Goal: Task Accomplishment & Management: Complete application form

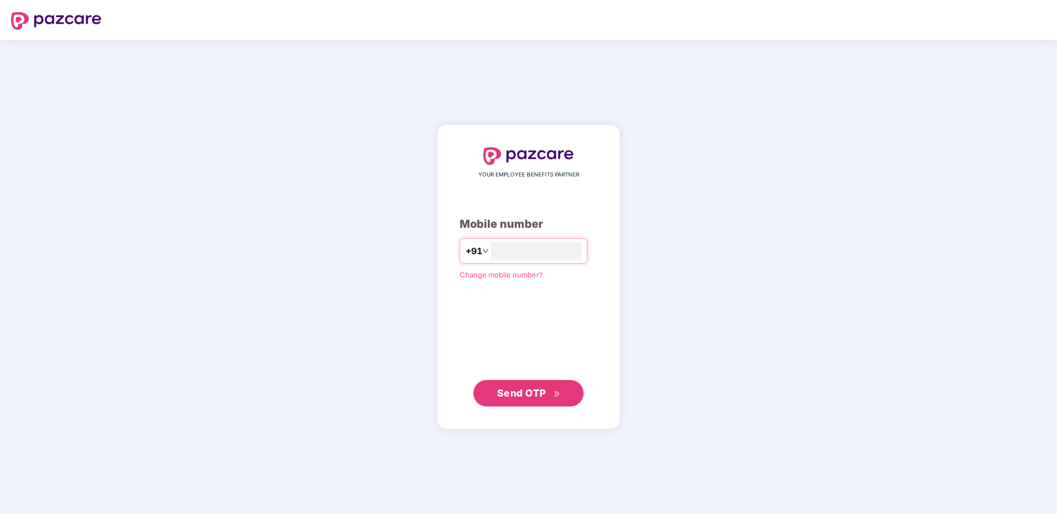
type input "**********"
click at [548, 396] on span "Send OTP" at bounding box center [528, 392] width 63 height 15
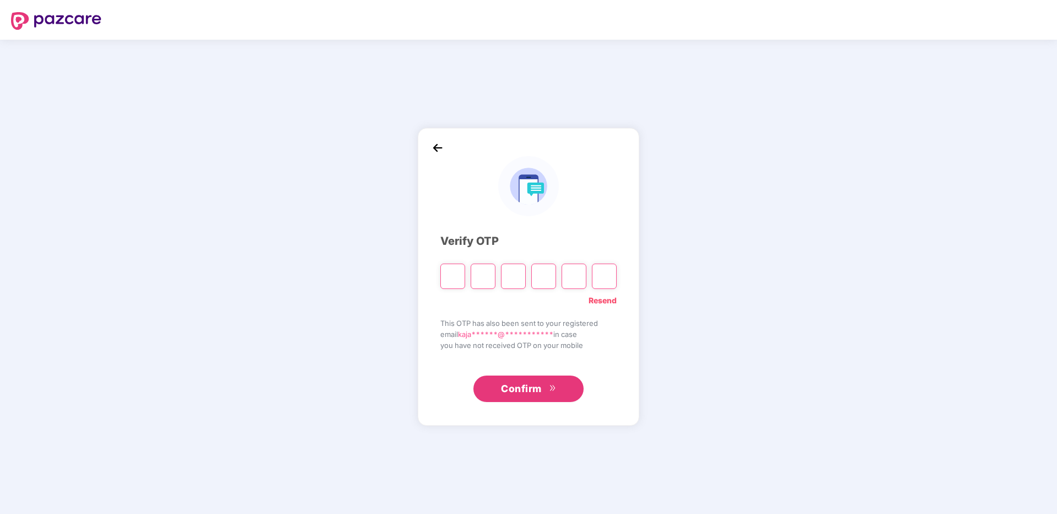
type input "*"
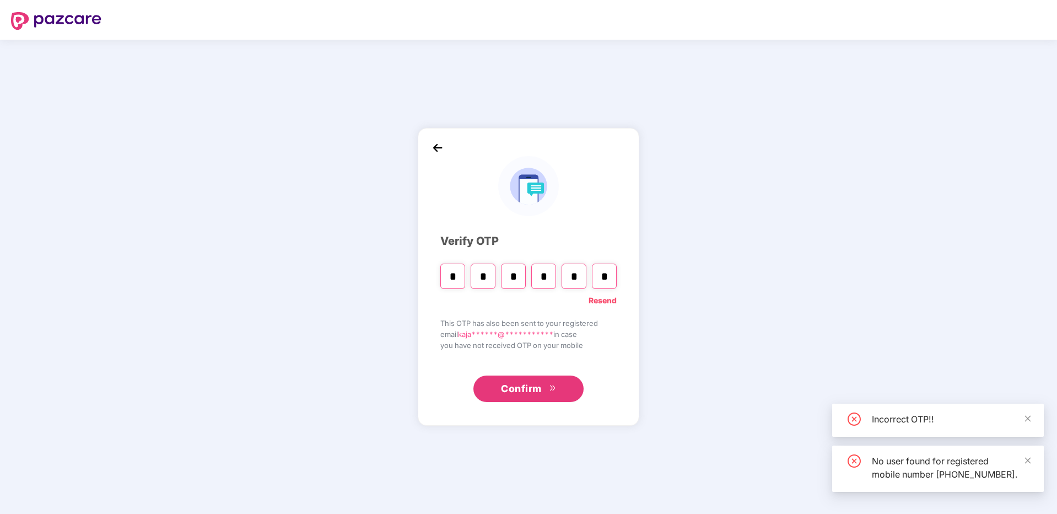
type input "*"
click at [535, 390] on span "Confirm" at bounding box center [521, 388] width 41 height 15
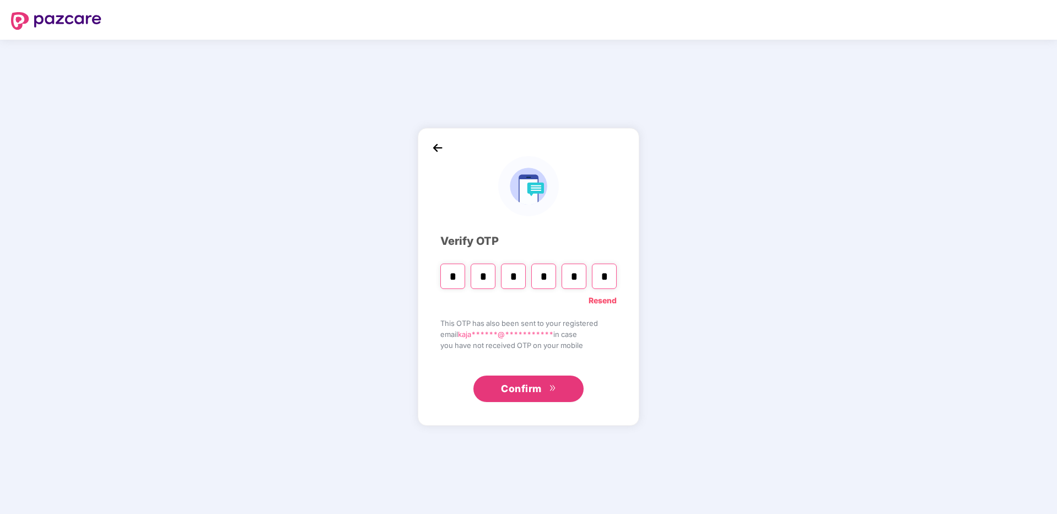
click at [548, 276] on input "*" at bounding box center [543, 275] width 25 height 25
type input "*"
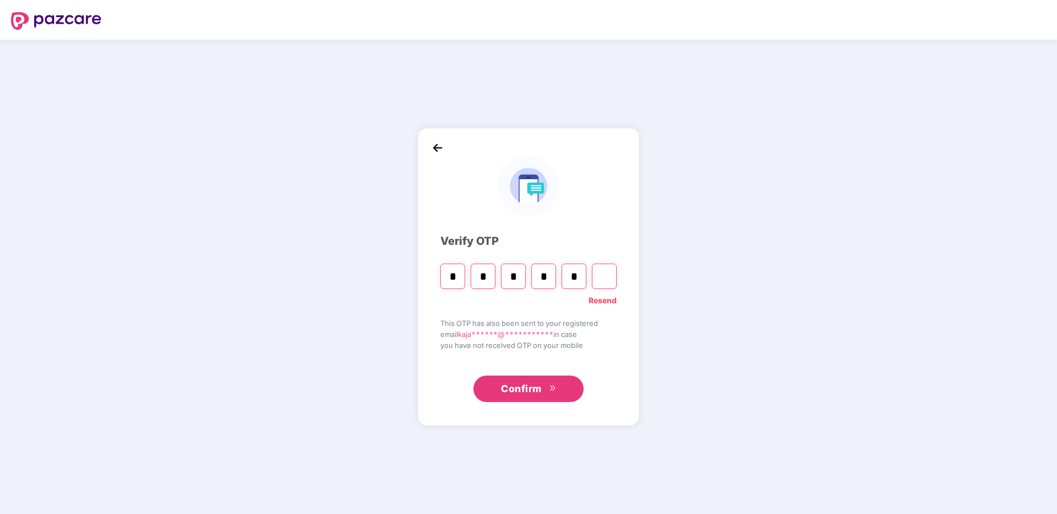
type input "*"
click at [519, 280] on input "*" at bounding box center [513, 275] width 25 height 25
click at [550, 278] on input "*" at bounding box center [543, 275] width 25 height 25
click at [513, 272] on input "Digit 3" at bounding box center [513, 275] width 25 height 25
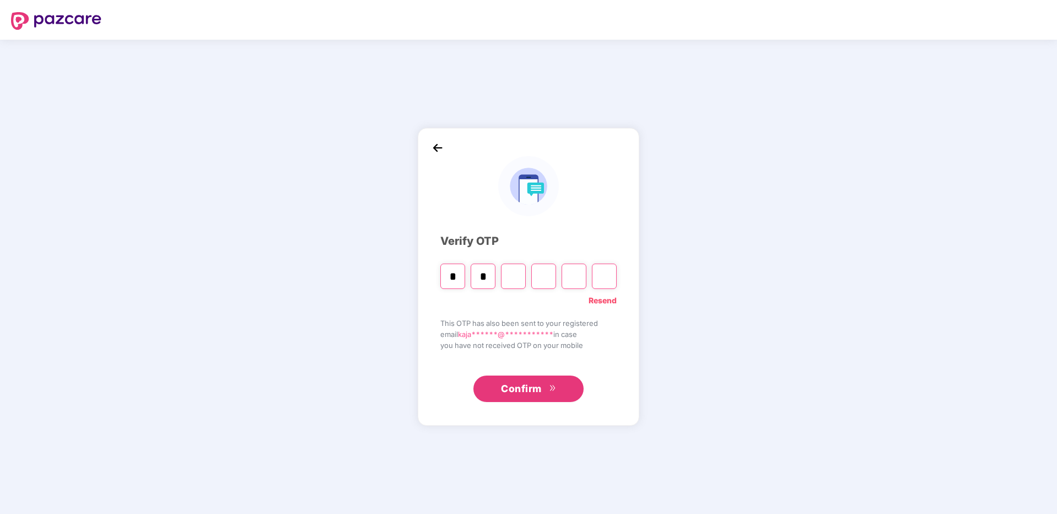
type input "*"
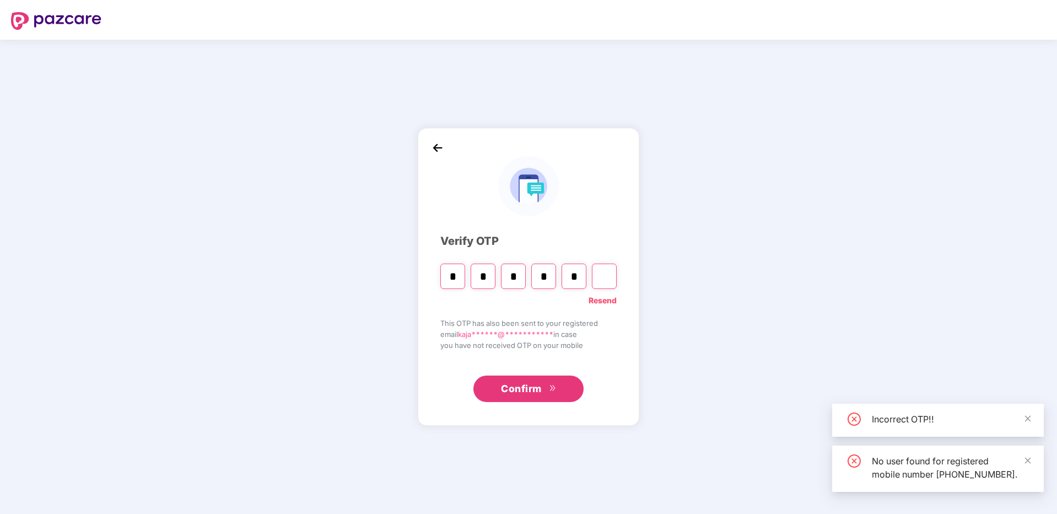
type input "*"
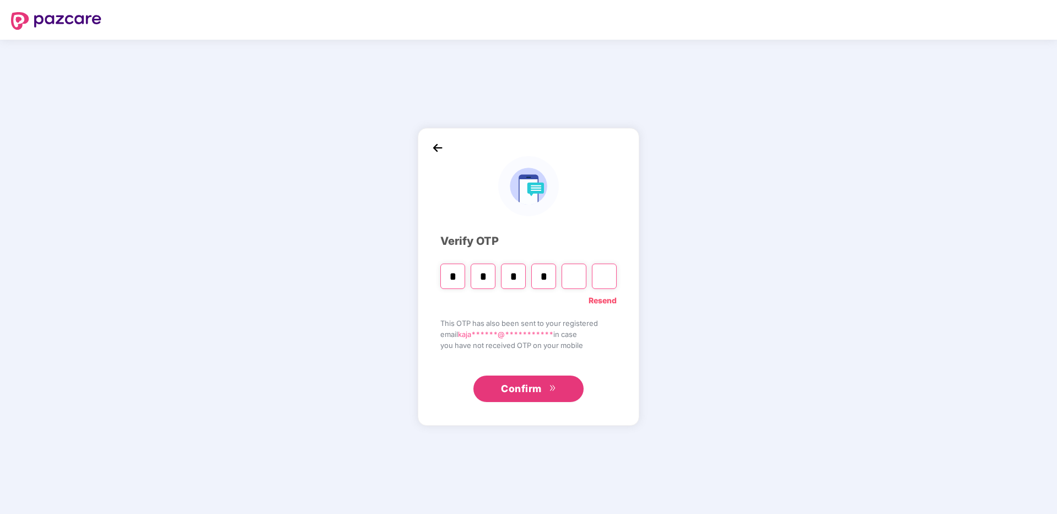
click at [551, 275] on input "*" at bounding box center [543, 275] width 25 height 25
click at [535, 278] on input "*" at bounding box center [543, 275] width 25 height 25
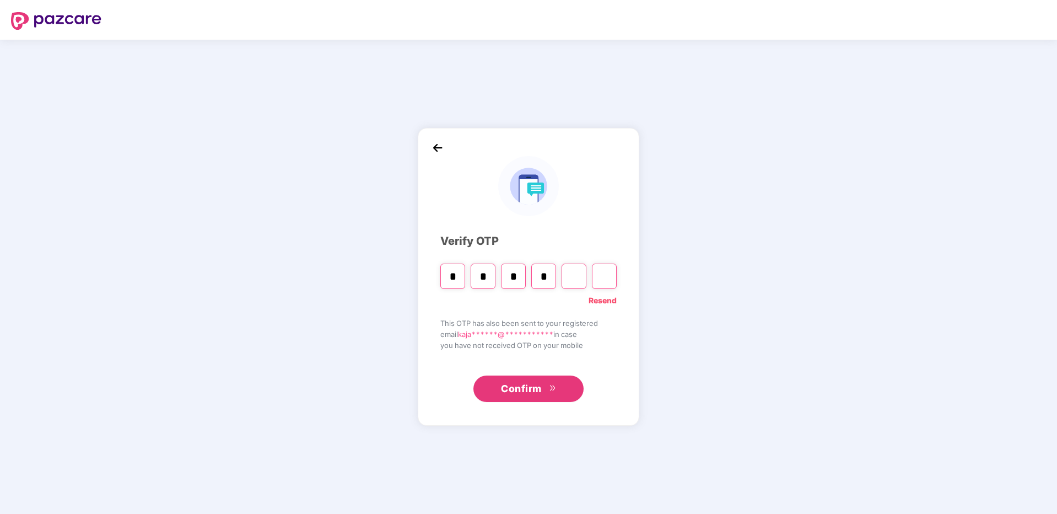
click at [535, 278] on input "*" at bounding box center [543, 275] width 25 height 25
click at [550, 277] on input "*" at bounding box center [543, 275] width 25 height 25
type input "*"
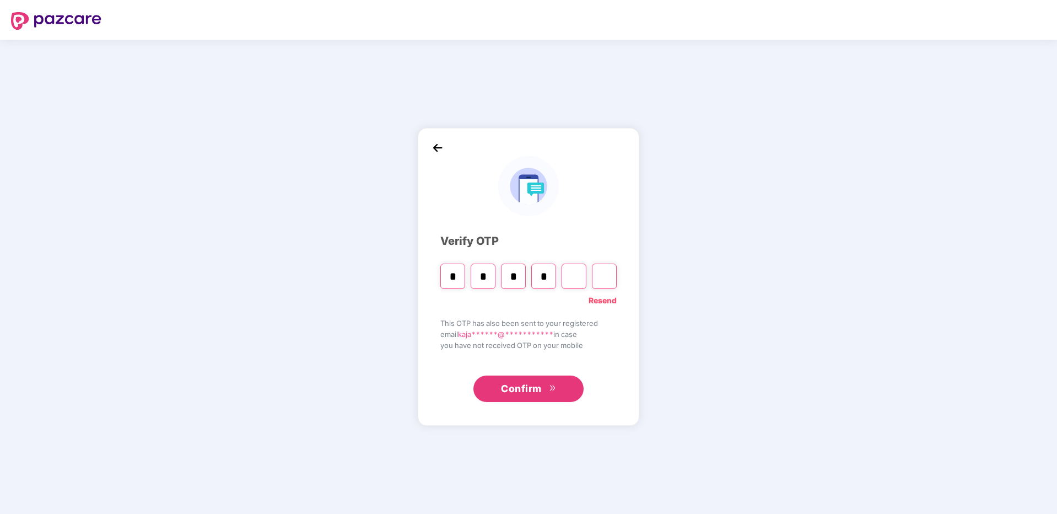
type input "*"
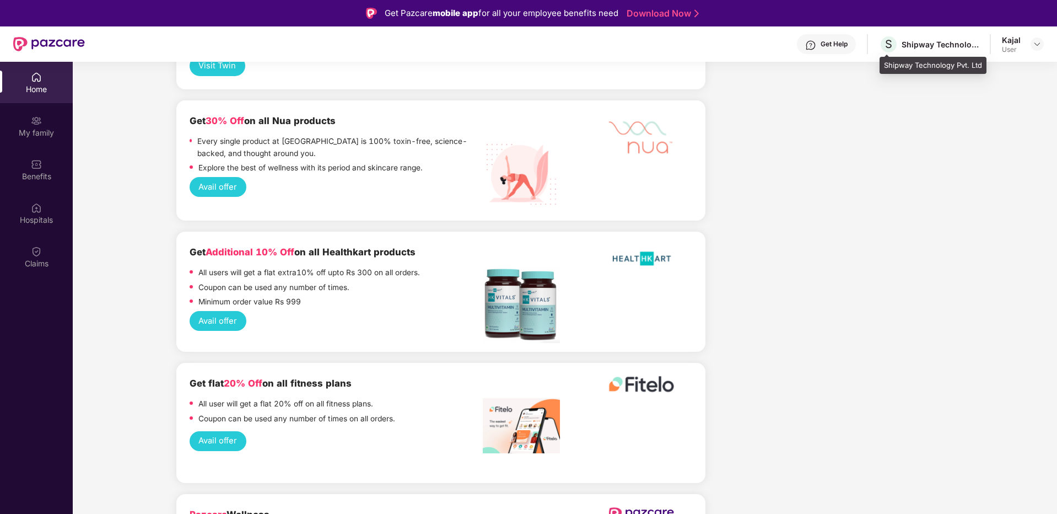
click at [941, 42] on div "Shipway Technology Pvt. Ltd" at bounding box center [940, 44] width 77 height 10
click at [1035, 45] on img at bounding box center [1037, 44] width 9 height 9
click at [1004, 39] on div "Kajal" at bounding box center [1011, 40] width 19 height 10
click at [1022, 40] on div "Kajal User" at bounding box center [1023, 44] width 42 height 19
click at [1036, 39] on div at bounding box center [1037, 43] width 13 height 13
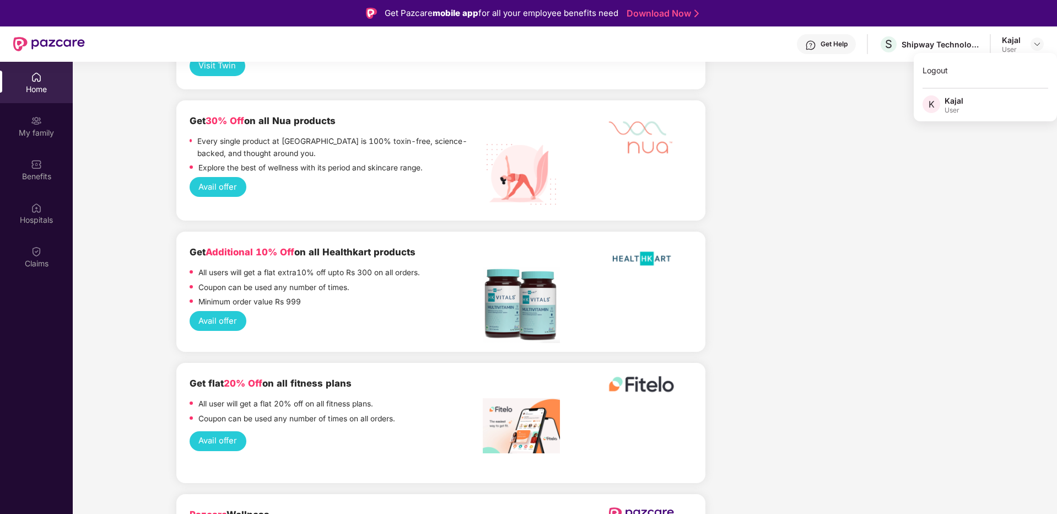
click at [1003, 45] on div "User" at bounding box center [1011, 49] width 19 height 9
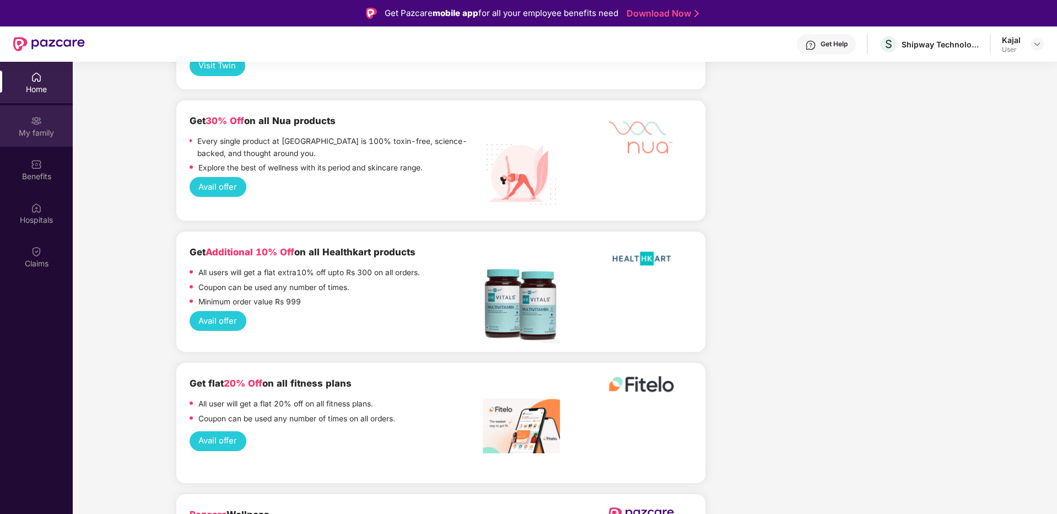
click at [25, 127] on div "My family" at bounding box center [36, 132] width 73 height 11
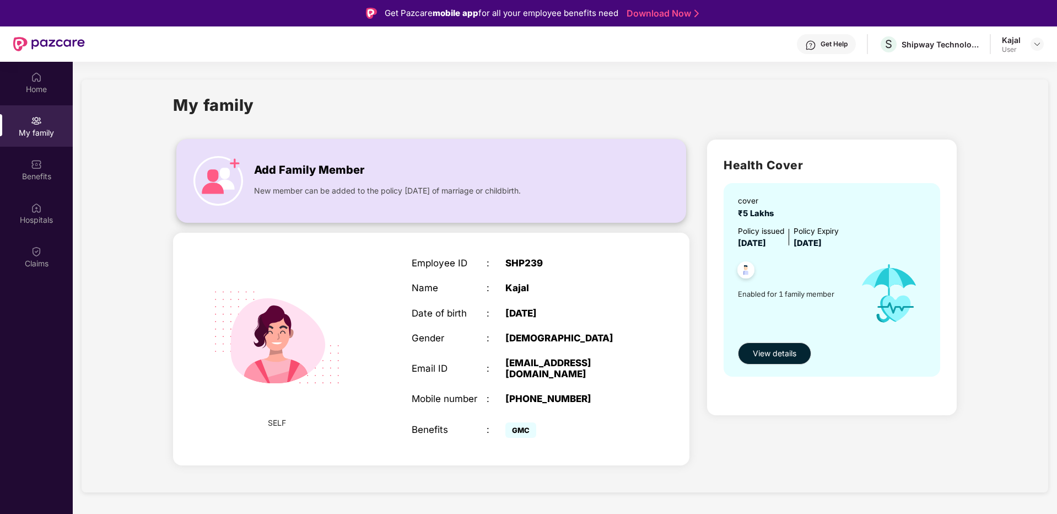
click at [234, 170] on img at bounding box center [218, 181] width 50 height 50
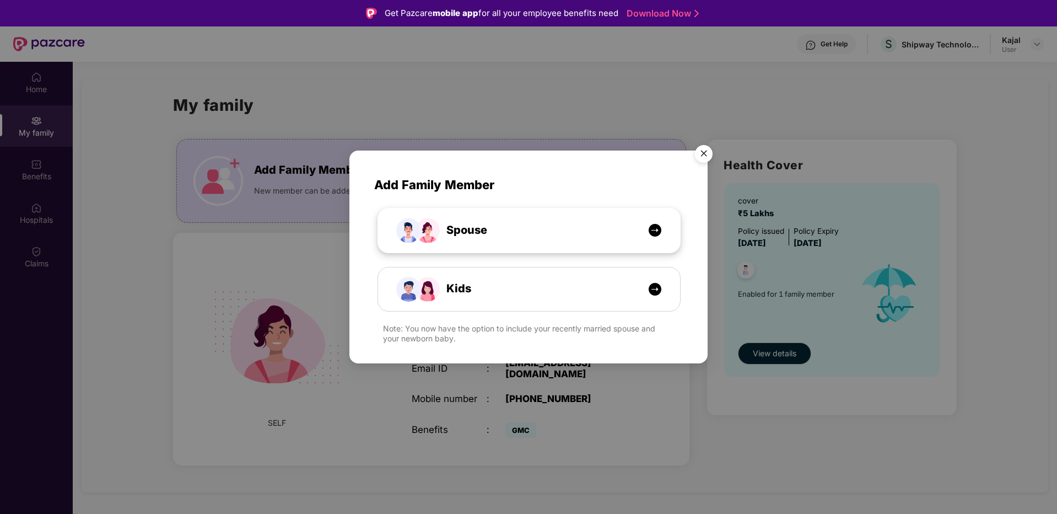
click at [510, 229] on div "Spouse" at bounding box center [535, 230] width 227 height 17
select select "****"
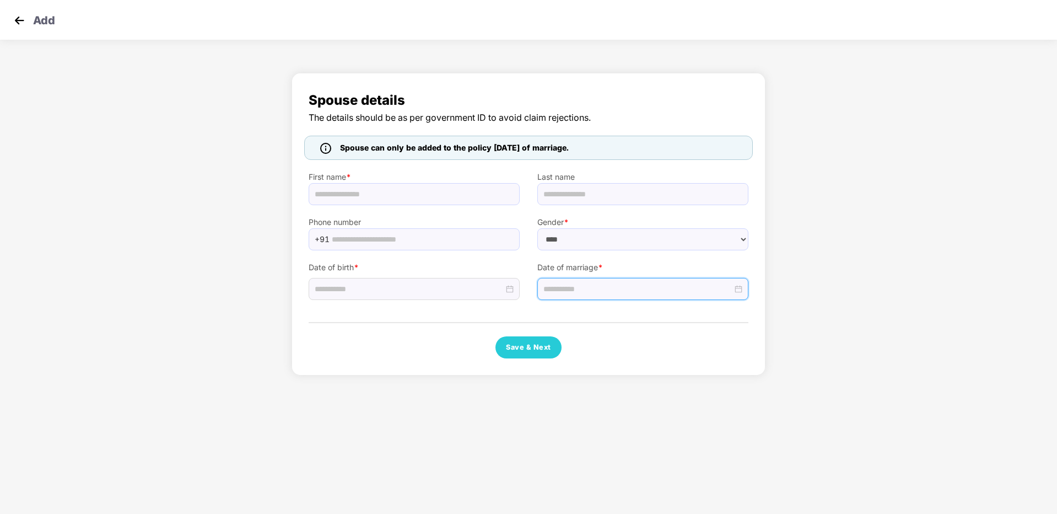
click at [611, 284] on input at bounding box center [637, 289] width 189 height 12
click at [735, 288] on div at bounding box center [642, 289] width 199 height 12
